Goal: Transaction & Acquisition: Purchase product/service

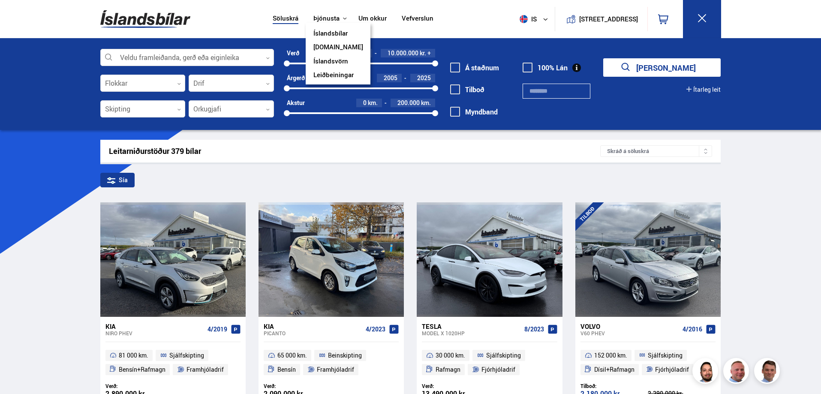
click at [322, 46] on link "[DOMAIN_NAME]" at bounding box center [338, 47] width 50 height 9
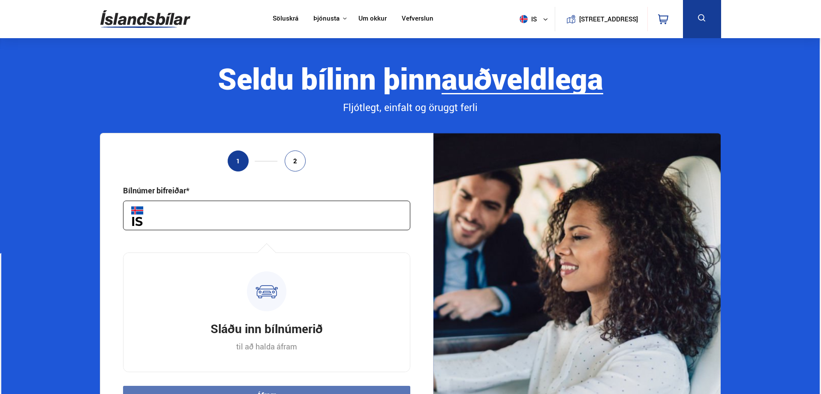
click at [285, 18] on link "Söluskrá" at bounding box center [286, 19] width 26 height 9
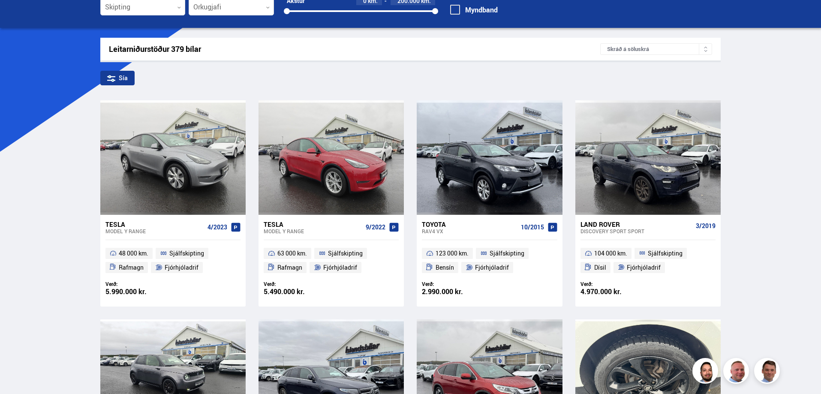
scroll to position [129, 0]
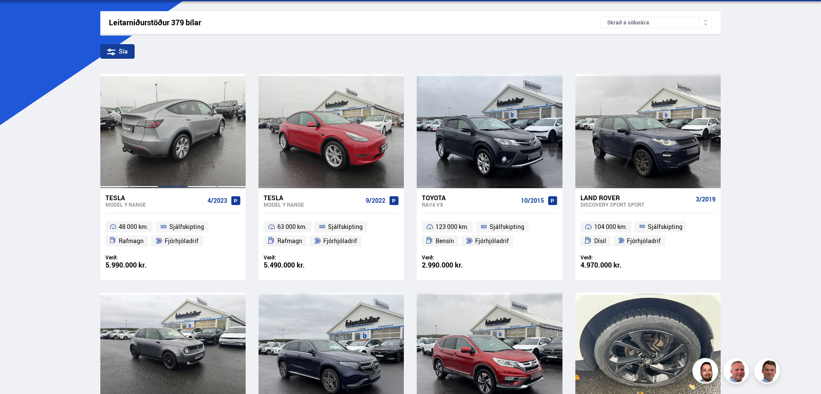
click at [180, 148] on div at bounding box center [172, 131] width 29 height 114
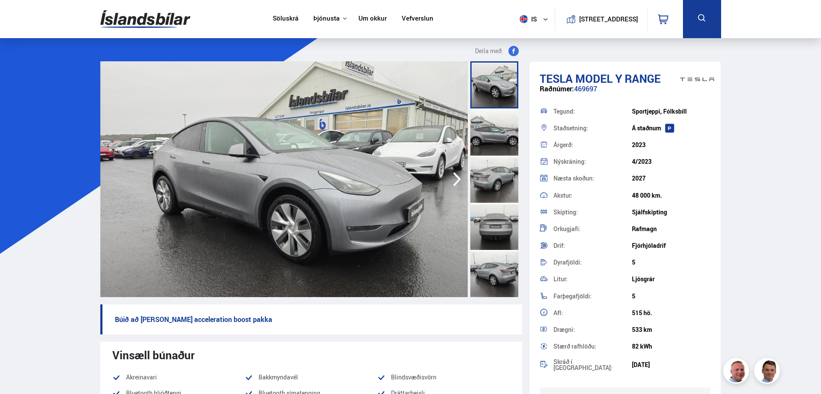
click at [449, 172] on icon "button" at bounding box center [456, 179] width 17 height 21
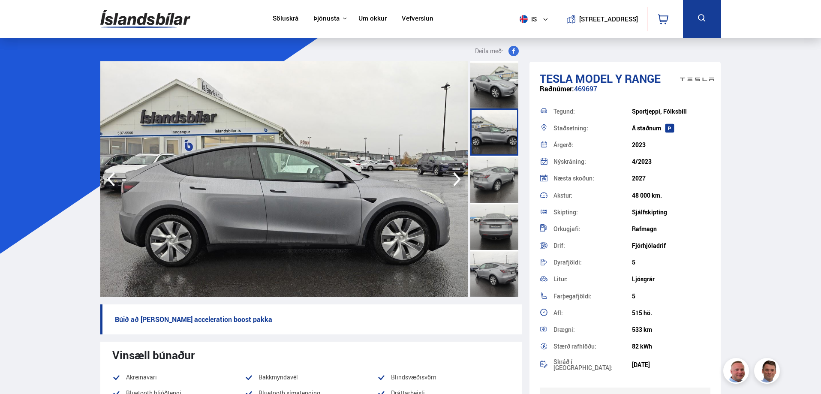
click at [451, 175] on icon "button" at bounding box center [456, 179] width 17 height 21
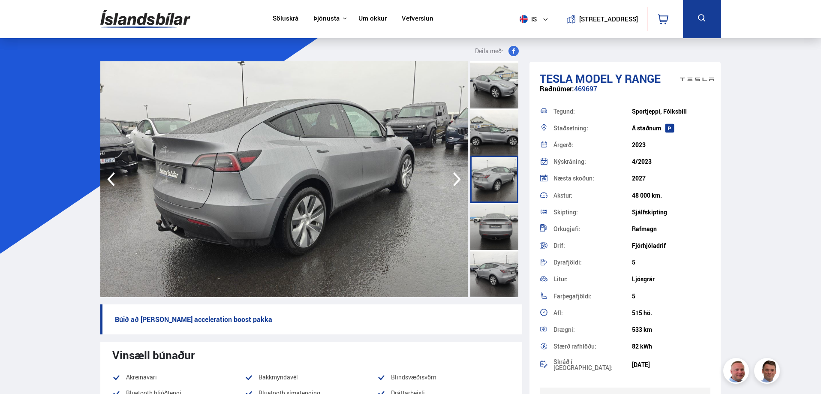
click at [451, 175] on icon "button" at bounding box center [456, 179] width 17 height 21
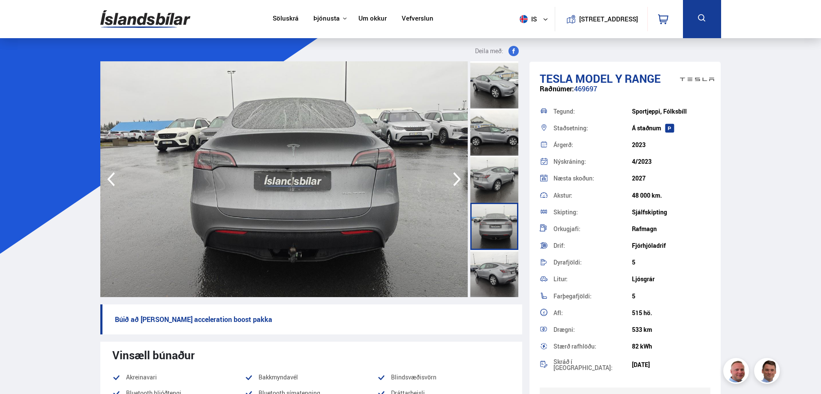
click at [451, 175] on icon "button" at bounding box center [456, 179] width 17 height 21
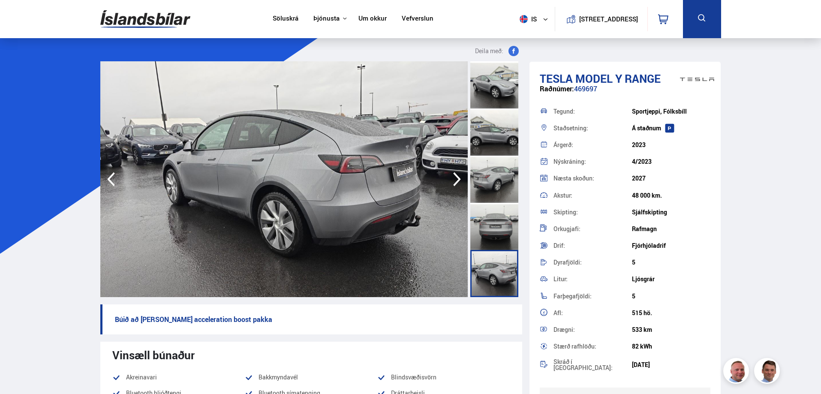
click at [451, 175] on icon "button" at bounding box center [456, 179] width 17 height 21
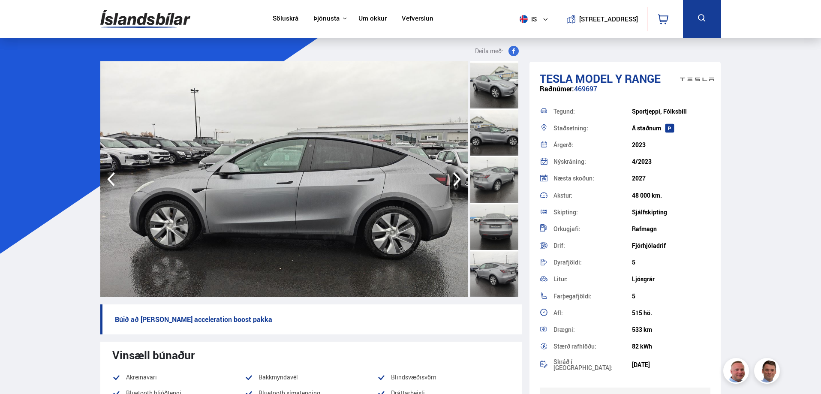
click at [451, 175] on icon "button" at bounding box center [456, 179] width 17 height 21
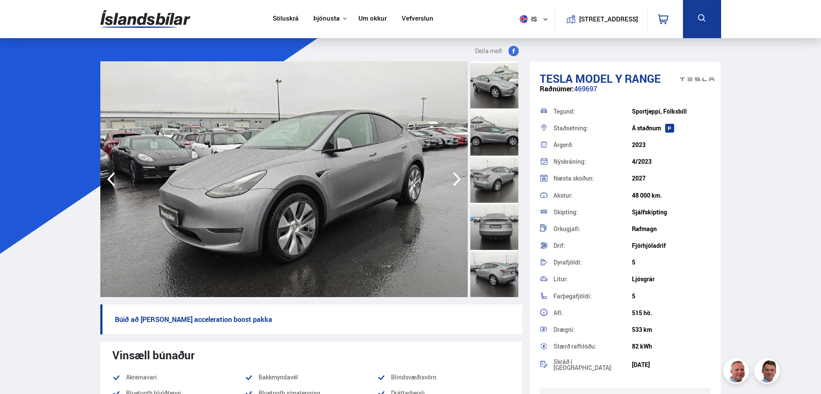
click at [451, 175] on icon "button" at bounding box center [456, 179] width 17 height 21
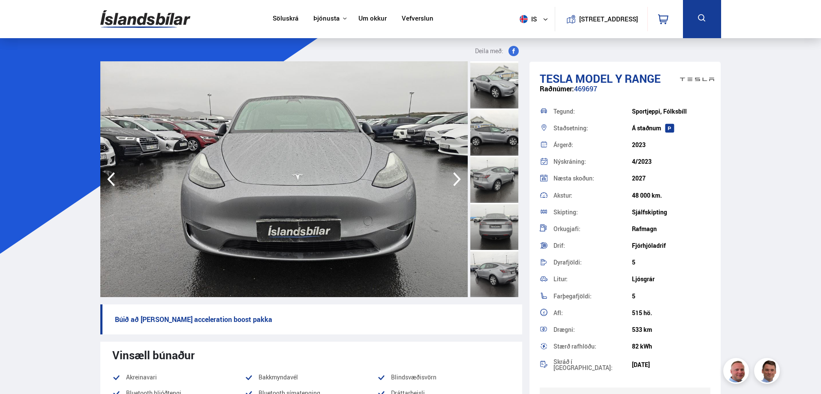
click at [451, 175] on icon "button" at bounding box center [456, 179] width 17 height 21
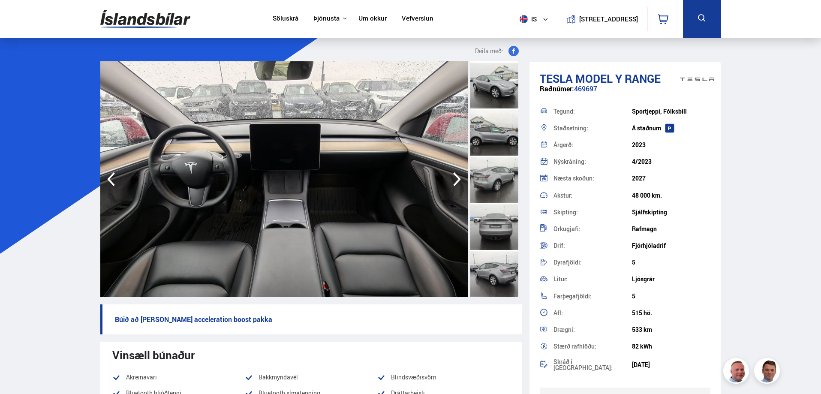
click at [451, 175] on icon "button" at bounding box center [456, 179] width 17 height 21
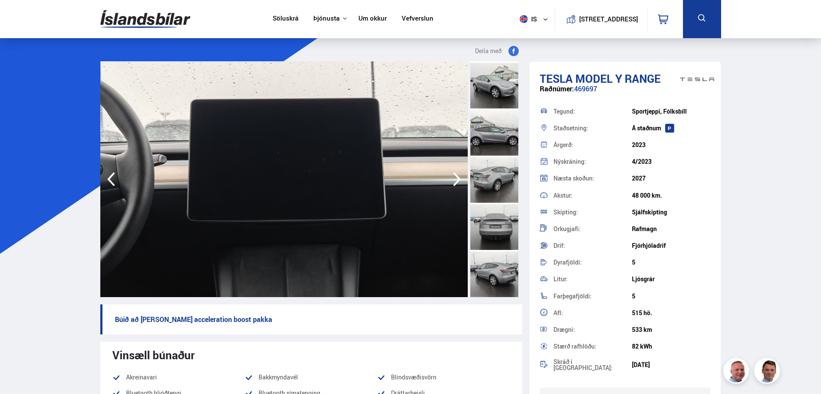
click at [451, 175] on icon "button" at bounding box center [456, 179] width 17 height 21
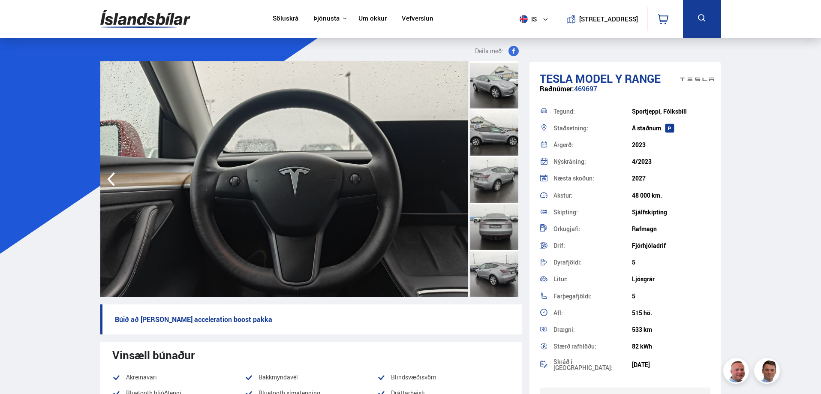
click at [451, 175] on img at bounding box center [283, 179] width 367 height 236
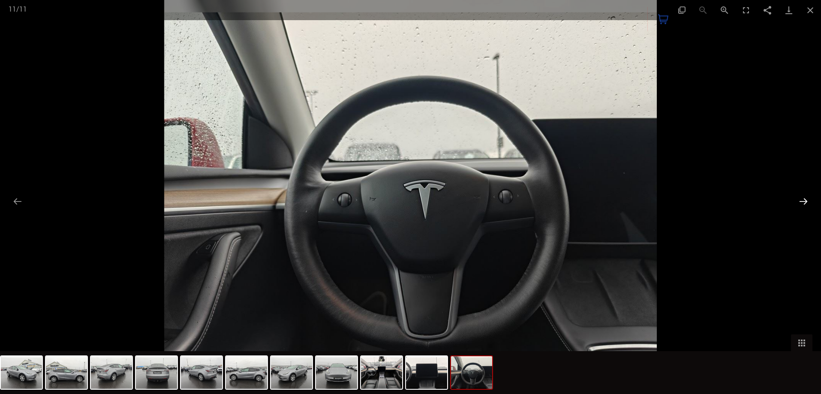
click at [803, 200] on button "Next slide" at bounding box center [803, 201] width 18 height 17
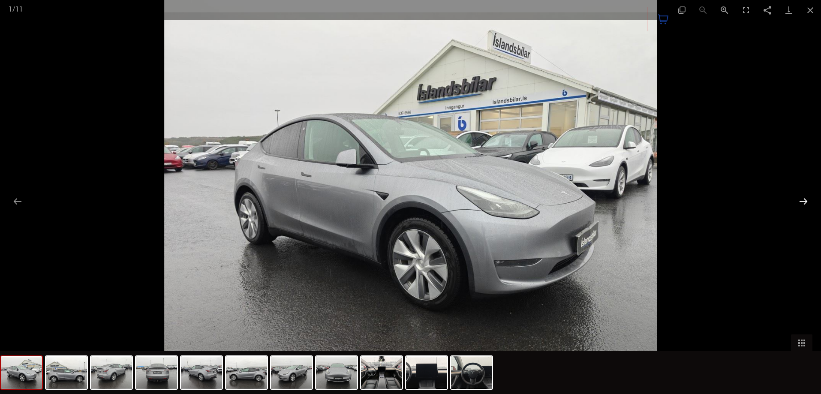
click at [803, 200] on button "Next slide" at bounding box center [803, 201] width 18 height 17
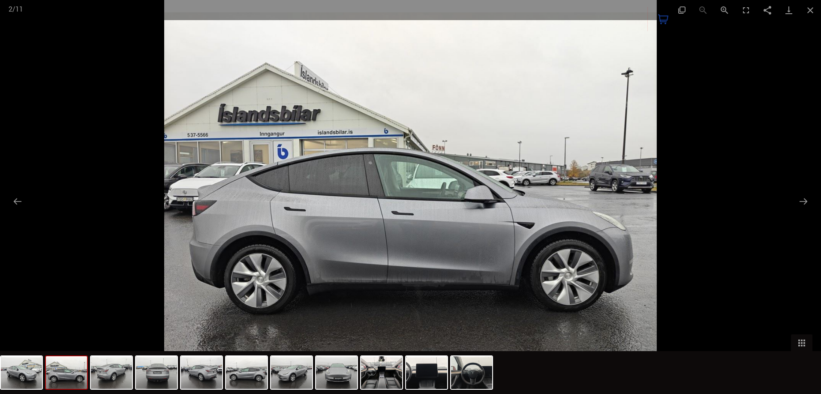
scroll to position [221, 0]
